Goal: Task Accomplishment & Management: Complete application form

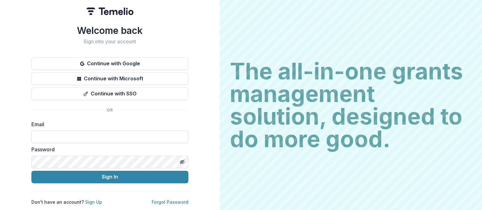
click at [69, 135] on input at bounding box center [109, 137] width 157 height 13
type input "**********"
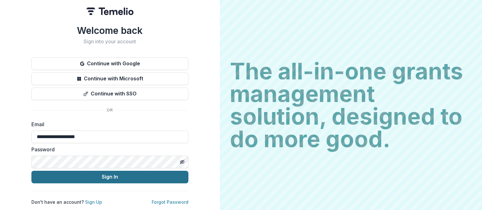
click at [144, 176] on button "Sign In" at bounding box center [109, 177] width 157 height 13
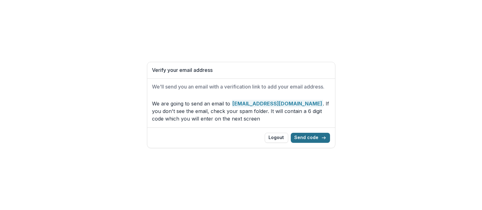
click at [321, 138] on button "Send code" at bounding box center [310, 138] width 39 height 10
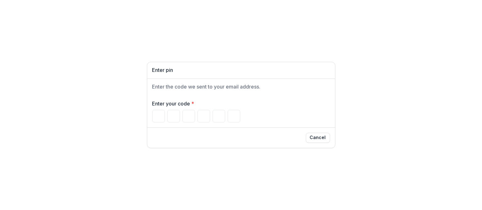
type input "*"
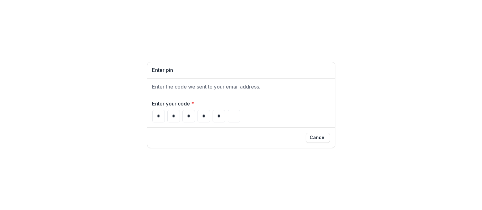
type input "*"
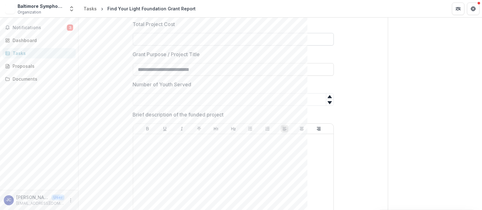
scroll to position [140, 0]
click at [157, 45] on input "Total Project Cost" at bounding box center [233, 39] width 201 height 13
type input "**"
click at [30, 69] on div "Proposals" at bounding box center [42, 66] width 58 height 7
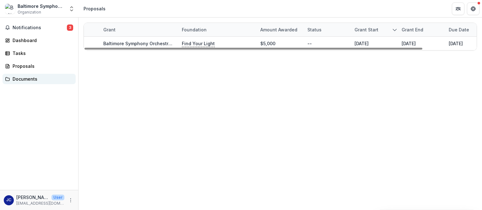
click at [21, 82] on div "Documents" at bounding box center [42, 79] width 58 height 7
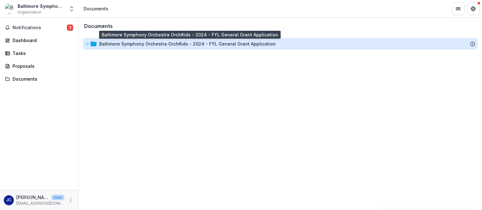
click at [148, 47] on div "Baltimore Symphony Orchestra OrchKids - 2024 - FYL General Grant Application" at bounding box center [187, 44] width 176 height 7
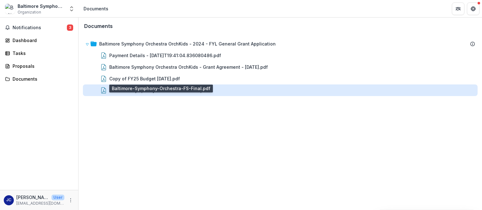
click at [138, 94] on div "Baltimore-Symphony-Orchestra-FS-Final.pdf" at bounding box center [158, 90] width 99 height 7
click at [138, 100] on div "Loading..." at bounding box center [241, 105] width 346 height 118
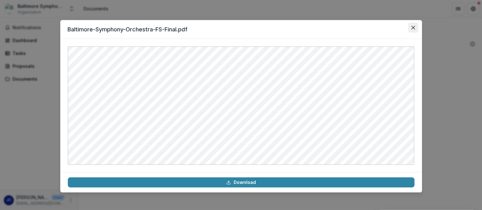
click at [414, 26] on icon "Close" at bounding box center [413, 28] width 4 height 4
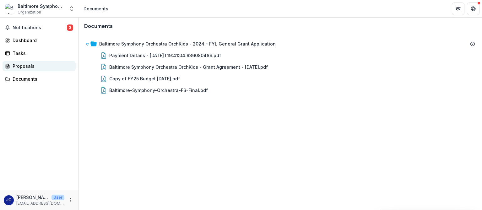
click at [27, 69] on div "Proposals" at bounding box center [42, 66] width 58 height 7
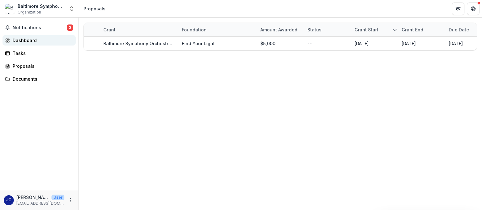
click at [31, 41] on div "Dashboard" at bounding box center [42, 40] width 58 height 7
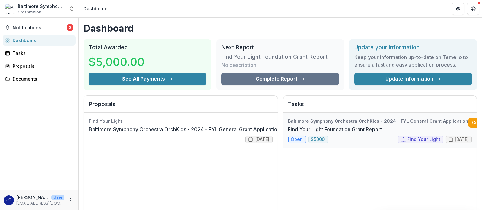
click at [299, 133] on link "Find Your Light Foundation Grant Report" at bounding box center [335, 130] width 94 height 8
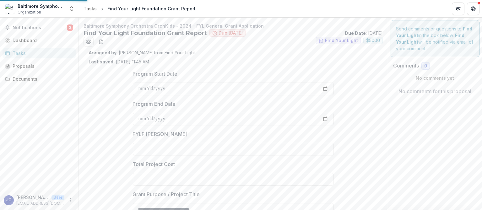
type input "******"
